Goal: Navigation & Orientation: Find specific page/section

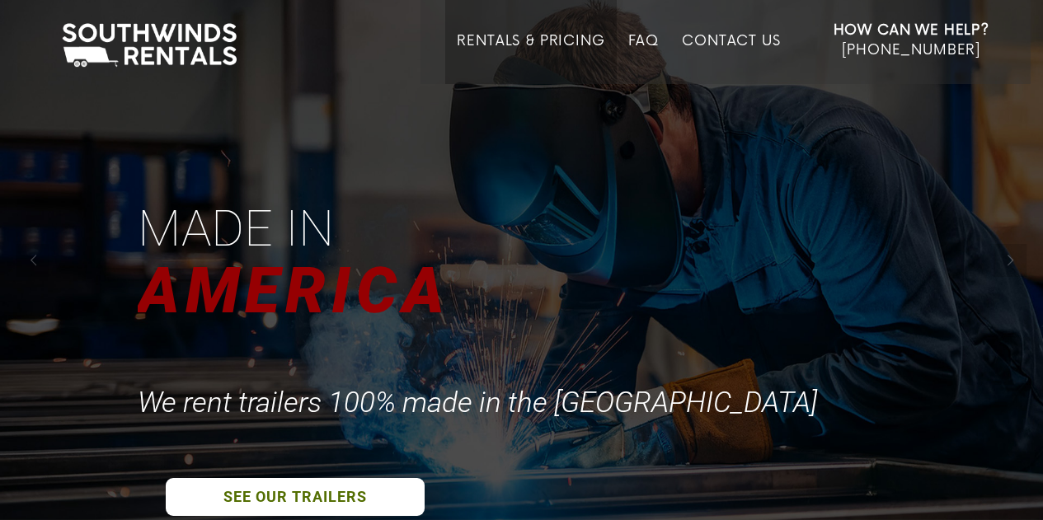
click at [559, 39] on link "Rentals & Pricing" at bounding box center [531, 58] width 148 height 51
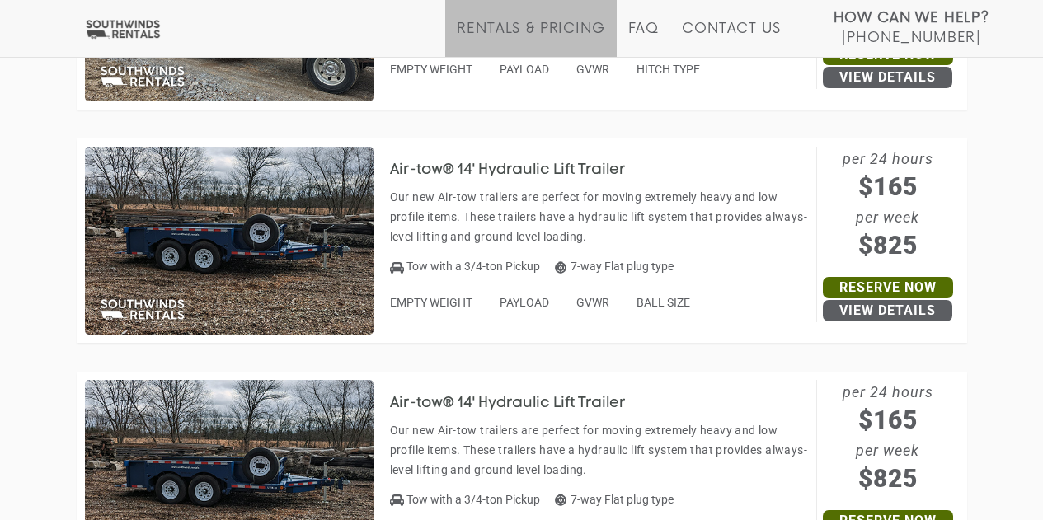
scroll to position [6265, 0]
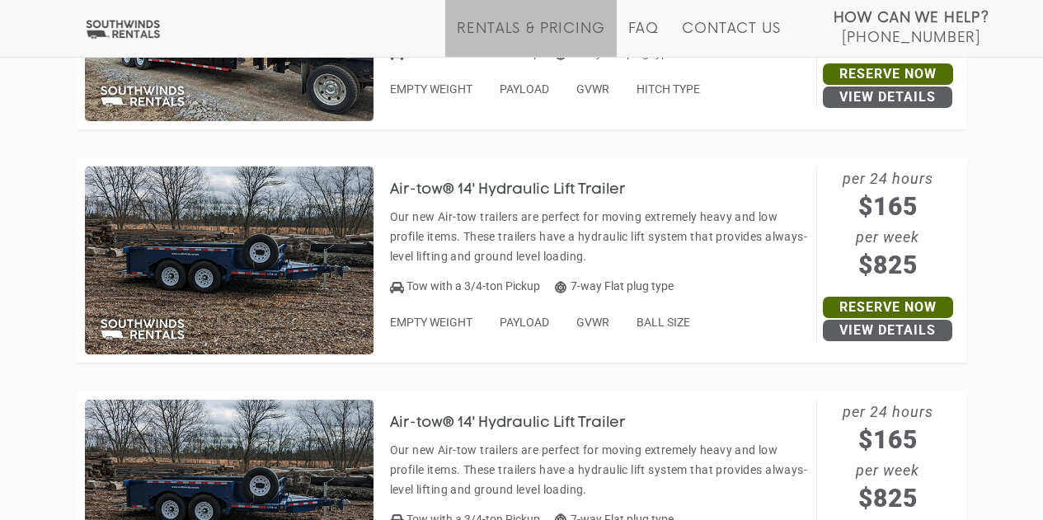
click at [280, 213] on img at bounding box center [229, 261] width 289 height 188
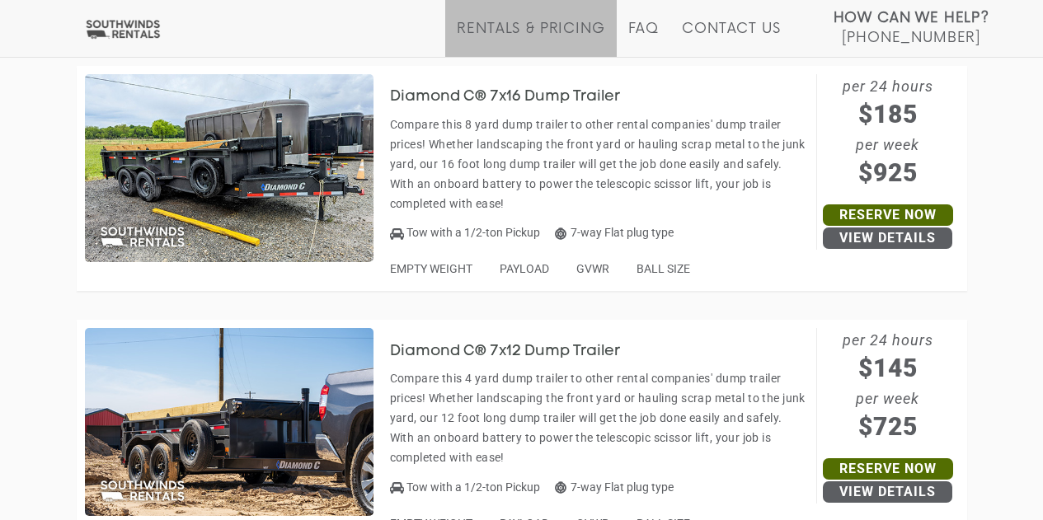
scroll to position [6842, 0]
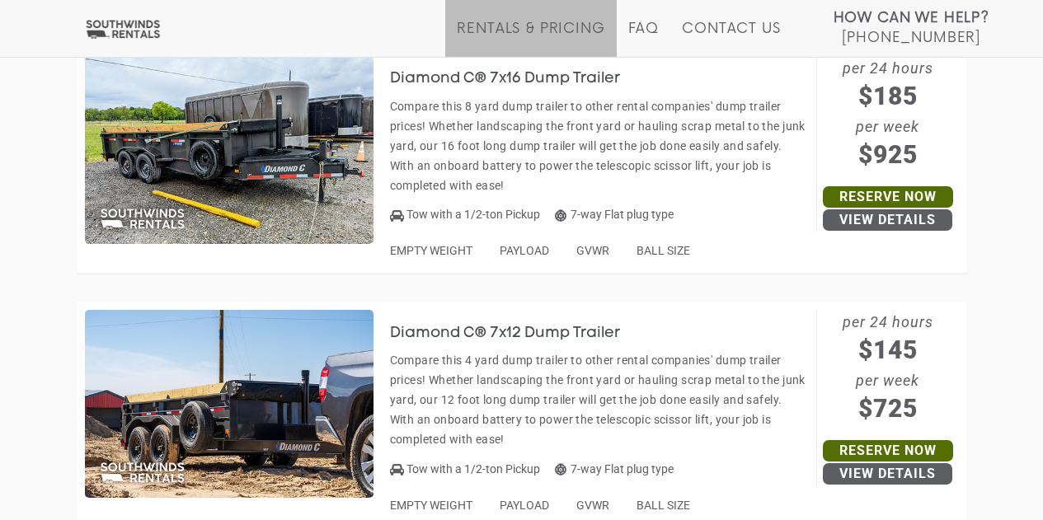
click at [430, 83] on h3 "Diamond C® 7x16 Dump Trailer" at bounding box center [518, 79] width 256 height 16
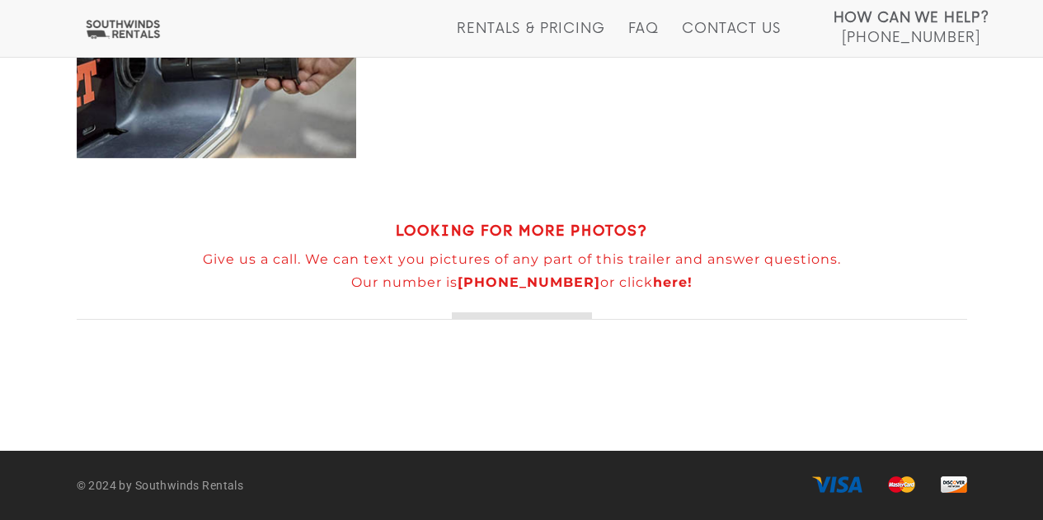
scroll to position [936, 0]
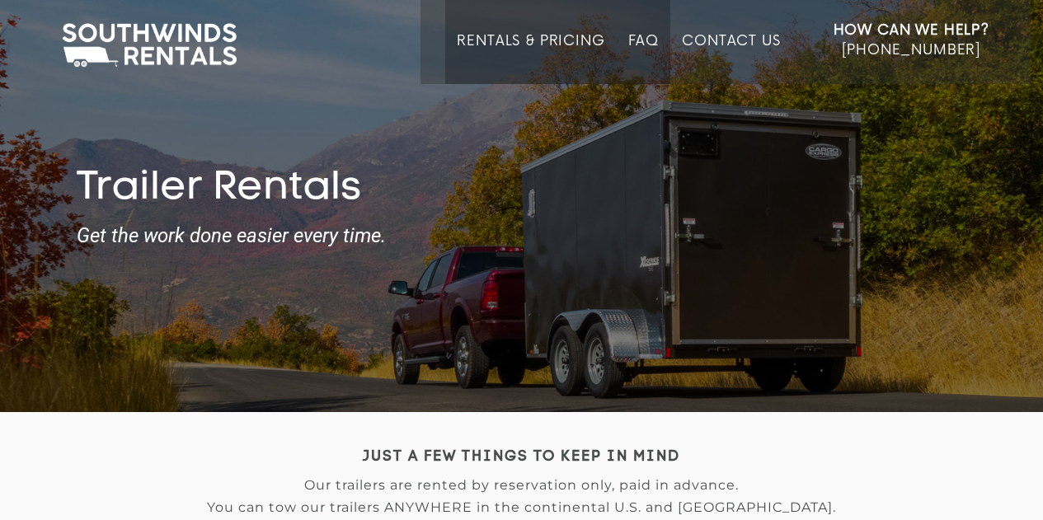
click at [645, 40] on link "FAQ" at bounding box center [643, 58] width 31 height 51
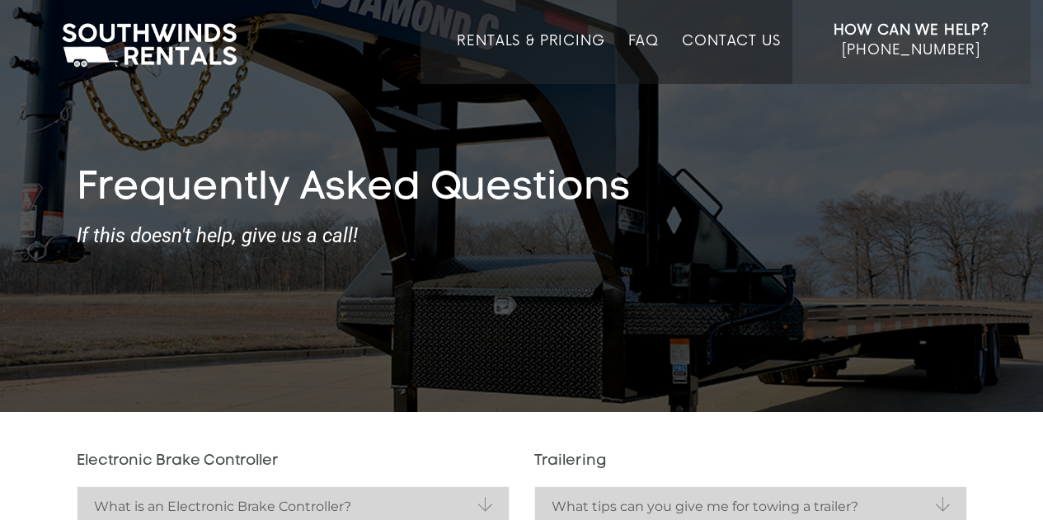
click at [723, 47] on link "Contact Us" at bounding box center [731, 58] width 98 height 51
